Goal: Information Seeking & Learning: Learn about a topic

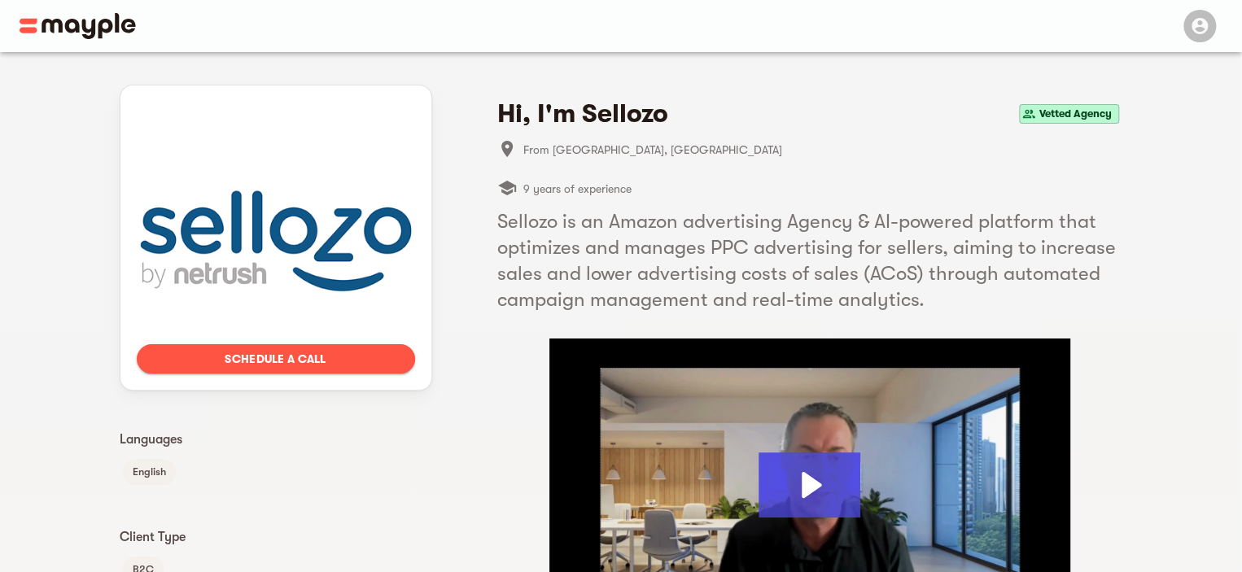
click at [524, 212] on h5 "Sellozo is an Amazon advertising Agency & AI-powered platform that optimizes an…" at bounding box center [809, 260] width 625 height 104
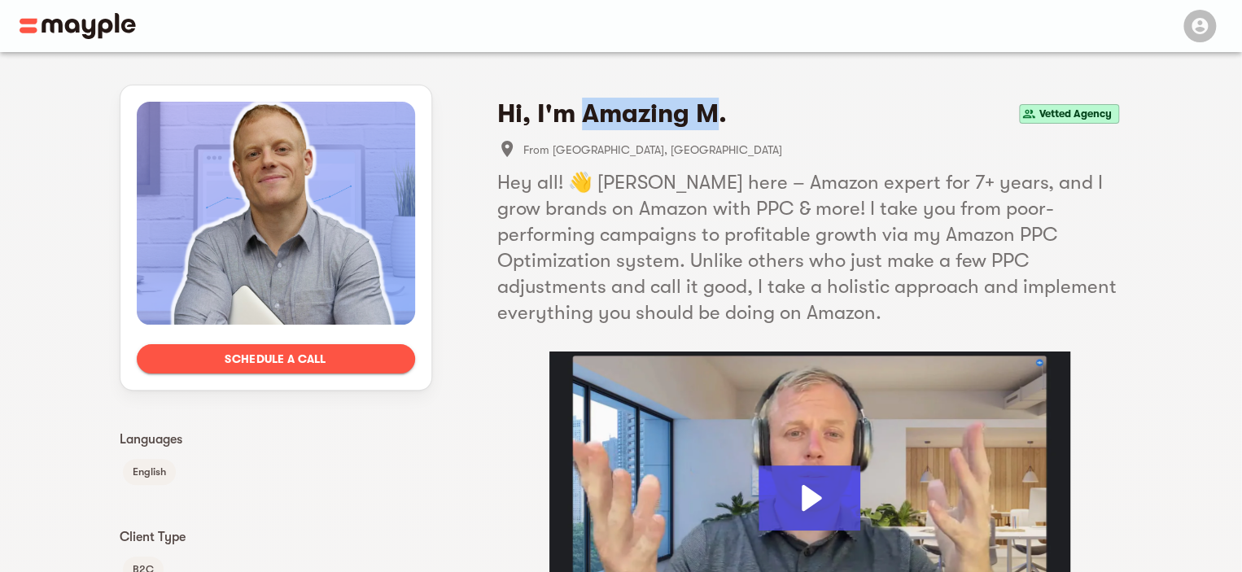
drag, startPoint x: 581, startPoint y: 109, endPoint x: 720, endPoint y: 113, distance: 138.4
click at [720, 113] on h4 "Hi, I'm Amazing M." at bounding box center [612, 114] width 230 height 33
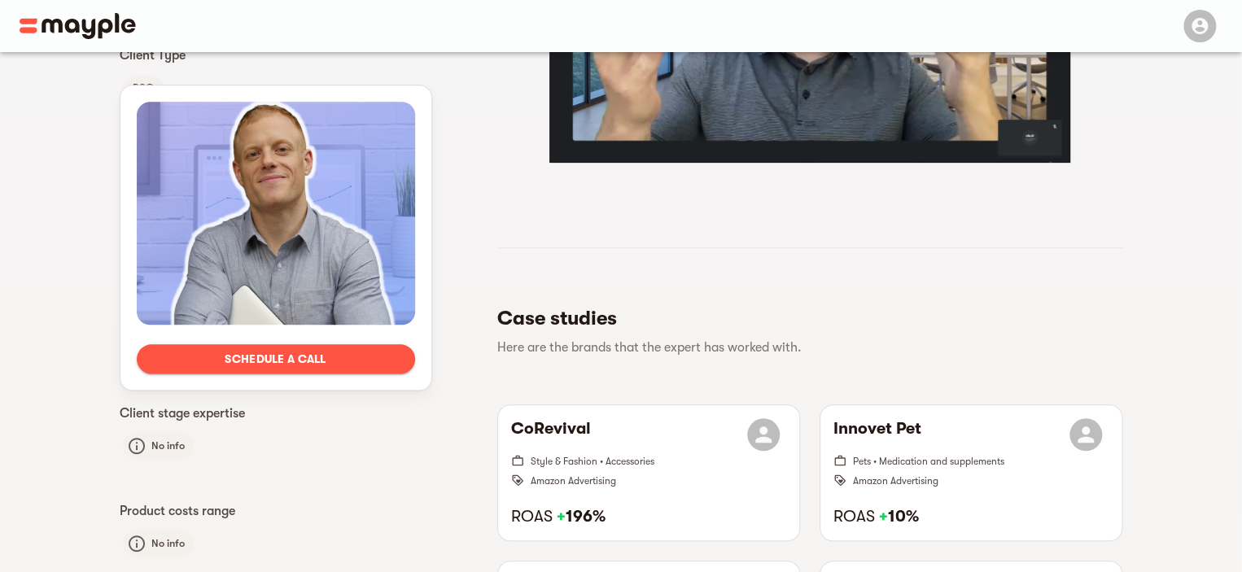
scroll to position [488, 0]
